Goal: Task Accomplishment & Management: Use online tool/utility

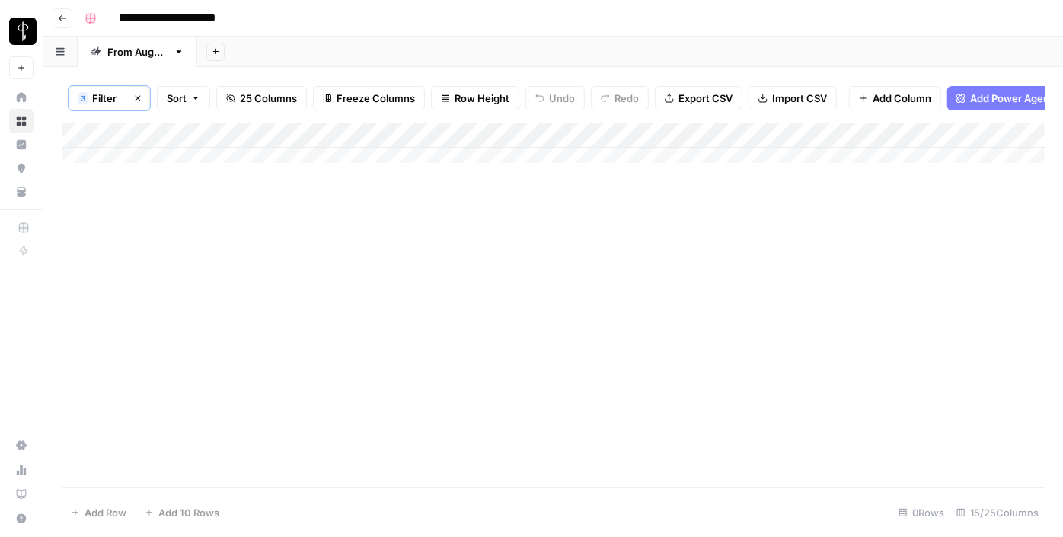
click at [112, 93] on span "Filter" at bounding box center [104, 98] width 24 height 15
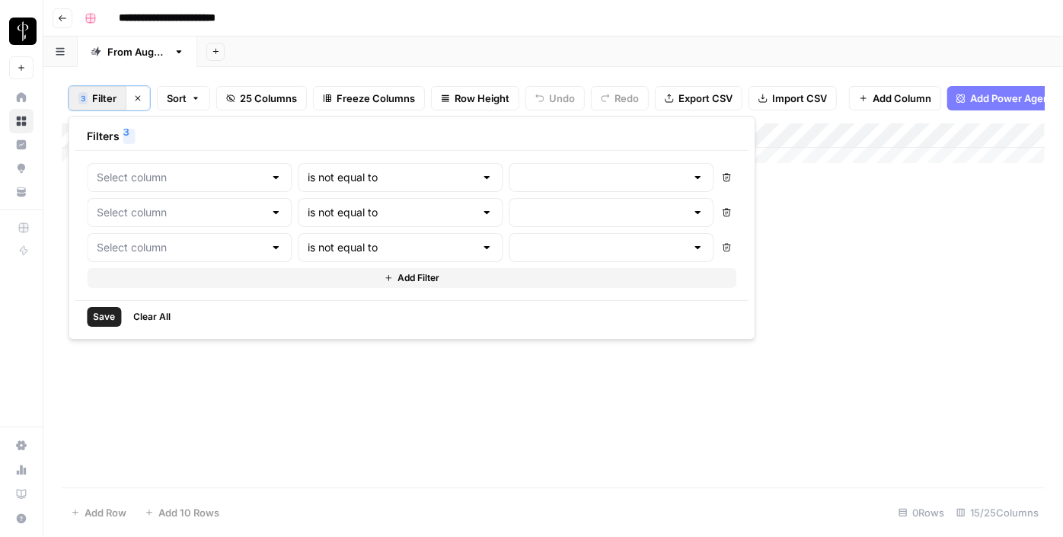
type input "Status"
type input "Posted"
type input "Status"
type input "Needs to Post"
type input "Status"
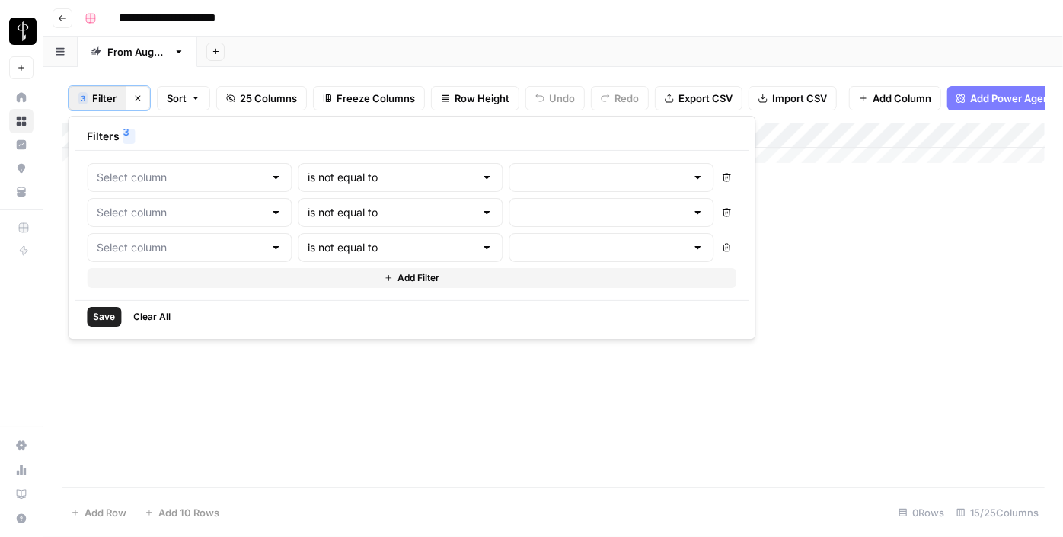
type input "Do Not Post"
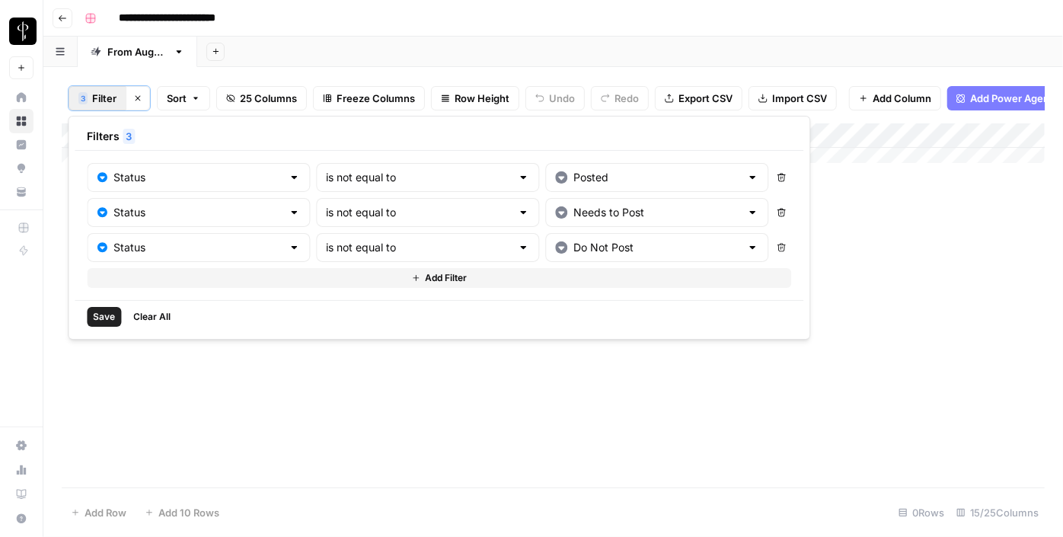
click at [96, 317] on span "Save" at bounding box center [104, 317] width 22 height 14
